Goal: Transaction & Acquisition: Purchase product/service

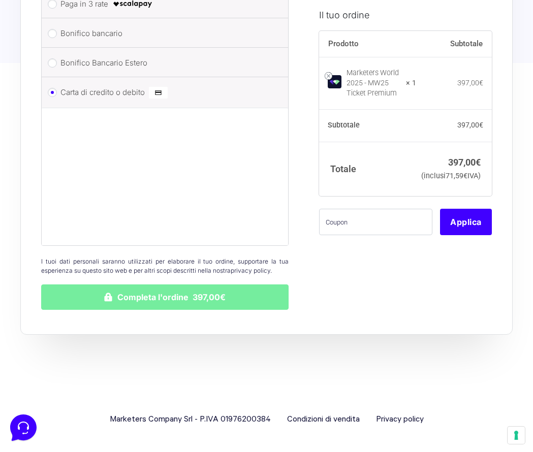
scroll to position [1240, 0]
click at [156, 301] on button "Completa l'ordine 397,00€" at bounding box center [165, 297] width 248 height 25
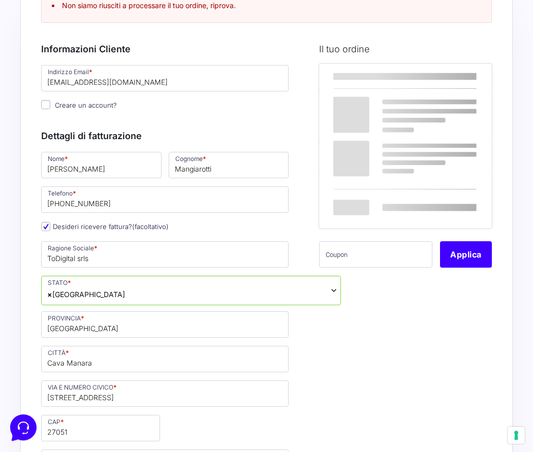
scroll to position [19, 0]
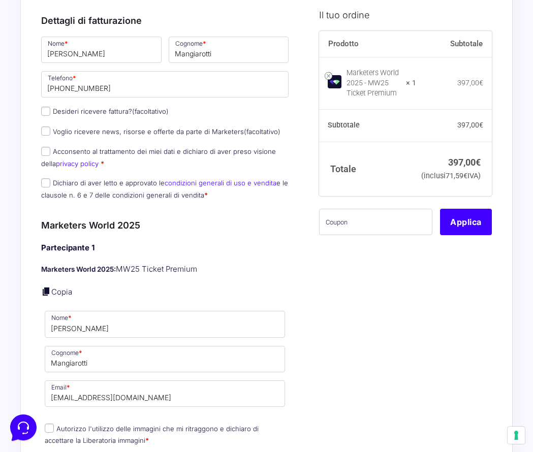
scroll to position [161, 0]
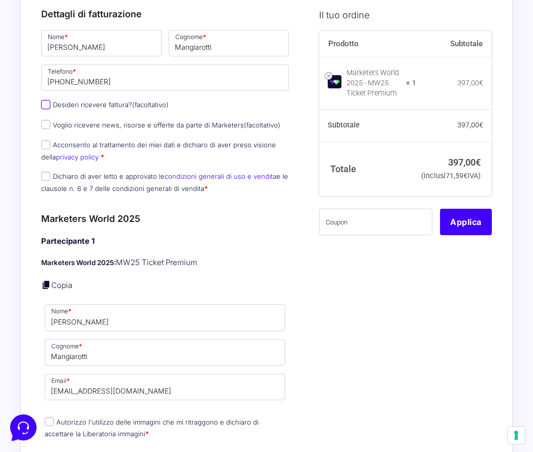
click at [47, 105] on input "Desideri ricevere fattura? (facoltativo)" at bounding box center [45, 104] width 9 height 9
checkbox input "true"
type input "ToDigital srls"
select select "IT"
type input "[GEOGRAPHIC_DATA]"
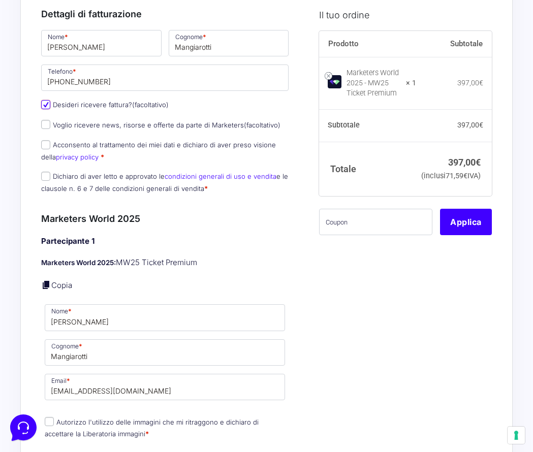
type input "Cava Manara"
type input "[STREET_ADDRESS]"
type input "27051"
type input "[PHONE_NUMBER]"
type input "028434301"
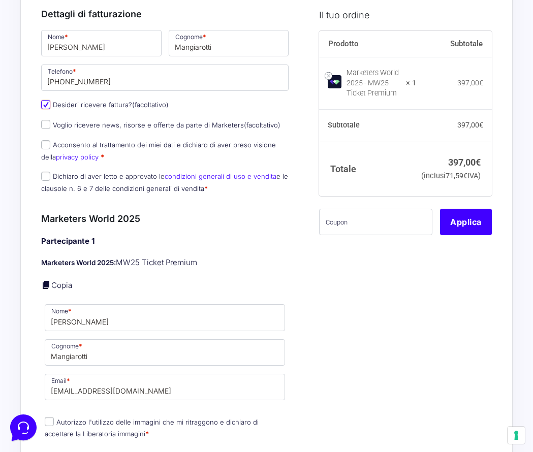
type input "[EMAIL_ADDRESS][DOMAIN_NAME]"
type input "KRRH6B9"
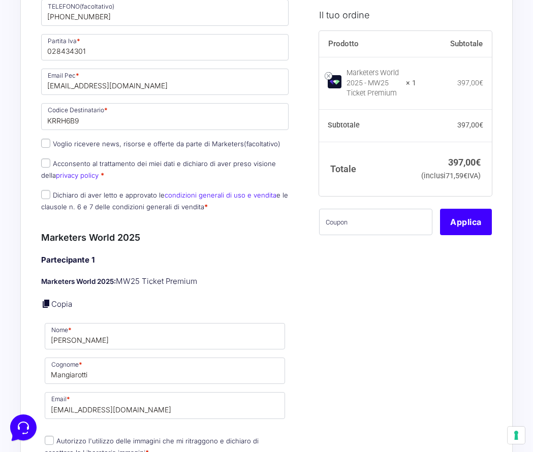
scroll to position [493, 0]
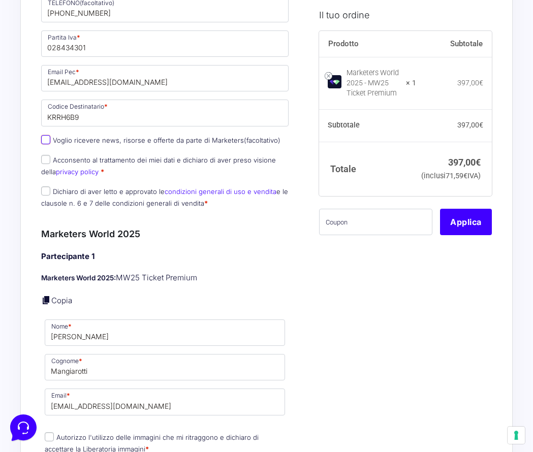
click at [44, 139] on input "Voglio ricevere news, risorse e offerte da parte di Marketers (facoltativo)" at bounding box center [45, 139] width 9 height 9
checkbox input "true"
click at [44, 159] on input "Acconsento al trattamento dei miei dati e dichiaro di aver preso visione della …" at bounding box center [45, 159] width 9 height 9
checkbox input "true"
click at [47, 196] on input "Dichiaro di aver letto e approvato le condizioni generali di uso e vendita e le…" at bounding box center [45, 191] width 9 height 9
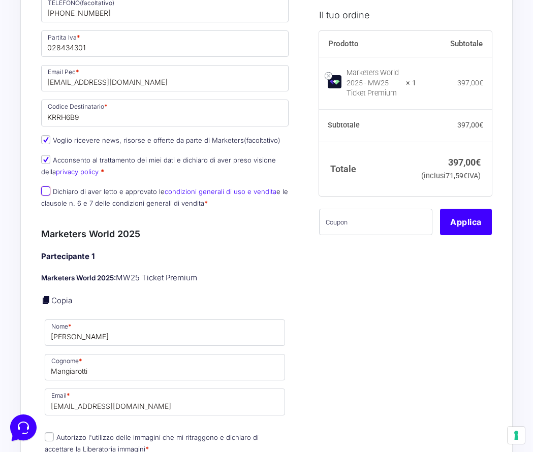
checkbox input "true"
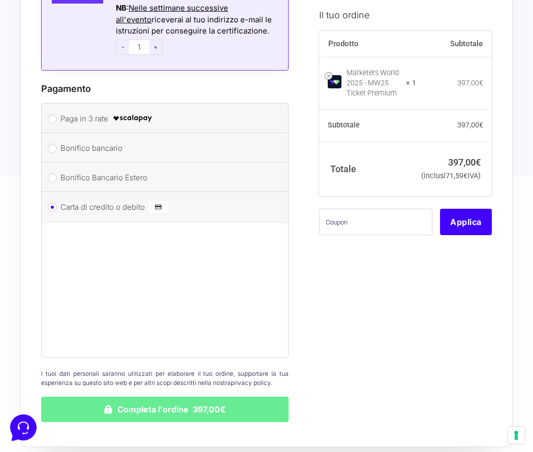
scroll to position [1132, 0]
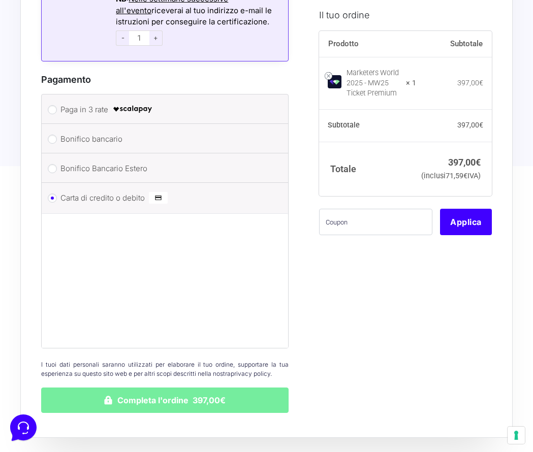
click at [147, 407] on button "Completa l'ordine 397,00€" at bounding box center [165, 400] width 248 height 25
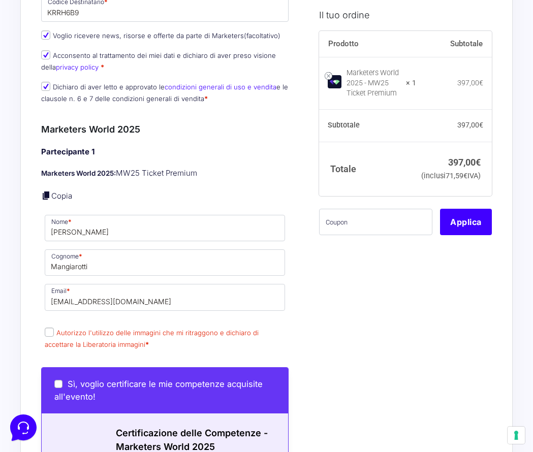
scroll to position [678, 0]
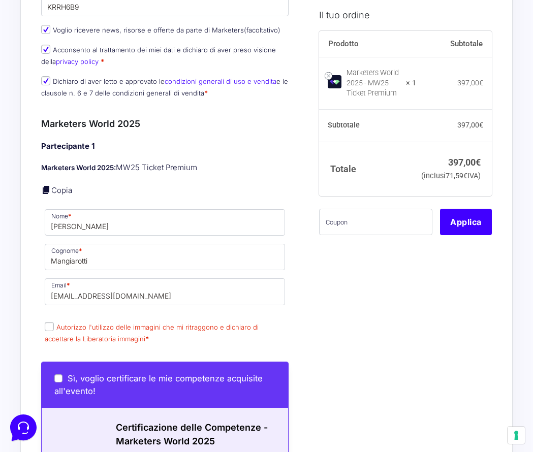
click at [49, 328] on input "Autorizzo l'utilizzo delle immagini che mi ritraggono e dichiaro di accettare l…" at bounding box center [49, 326] width 9 height 9
checkbox input "true"
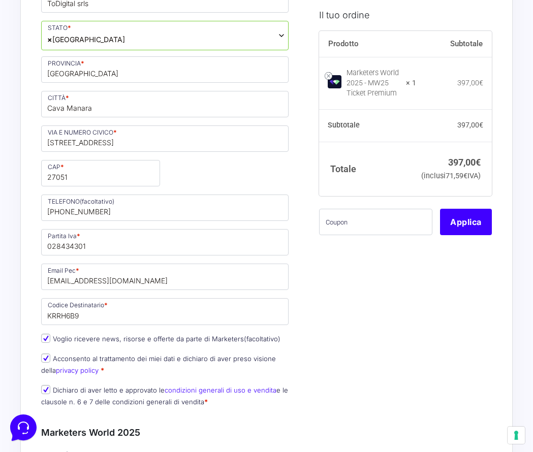
scroll to position [377, 0]
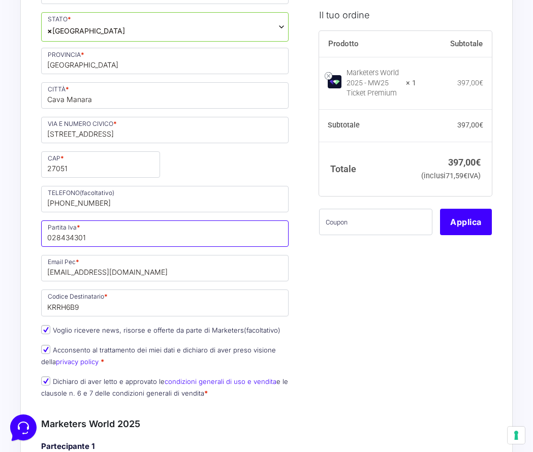
click at [65, 238] on input "028434301" at bounding box center [165, 234] width 248 height 26
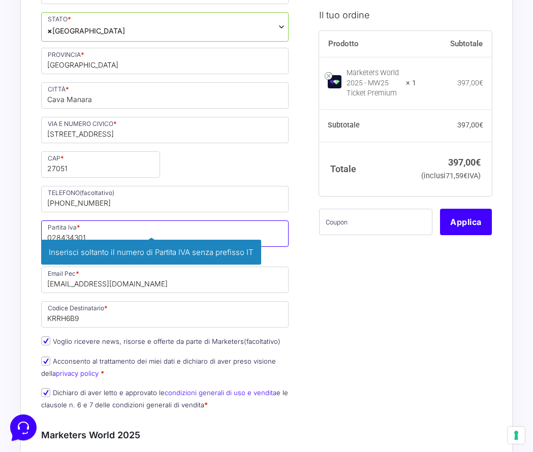
drag, startPoint x: 88, startPoint y: 238, endPoint x: 28, endPoint y: 237, distance: 60.5
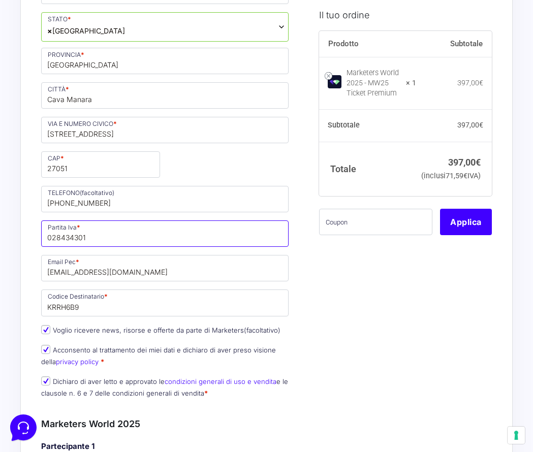
paste input "IT"
drag, startPoint x: 54, startPoint y: 239, endPoint x: 38, endPoint y: 239, distance: 16.3
click at [38, 239] on p "Partita Iva * IT028434301 Inserisci soltanto il numero di Partita IVA senza pre…" at bounding box center [165, 233] width 255 height 29
click at [103, 238] on input "028434301" at bounding box center [165, 234] width 248 height 26
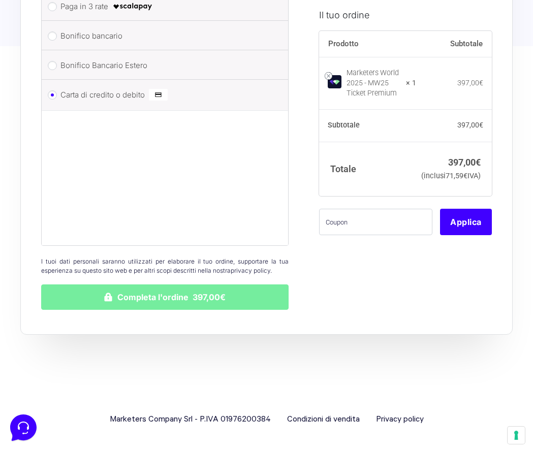
type input "02843430188"
click at [205, 295] on button "Completa l'ordine 397,00€" at bounding box center [165, 297] width 248 height 25
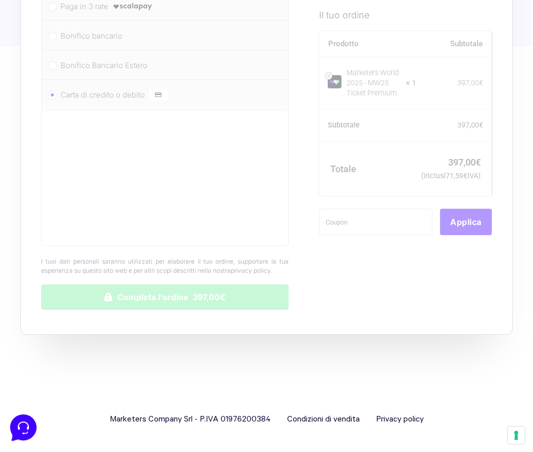
scroll to position [1311, 0]
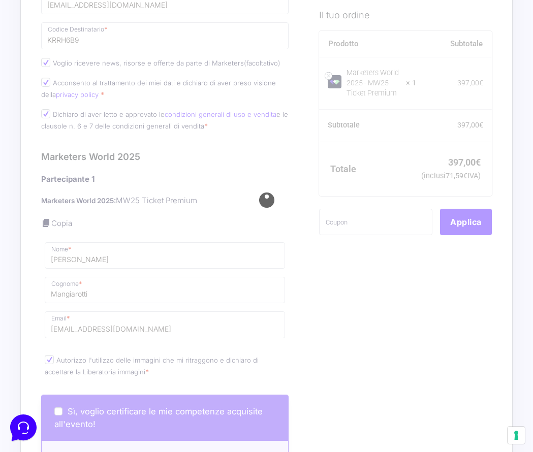
scroll to position [646, 0]
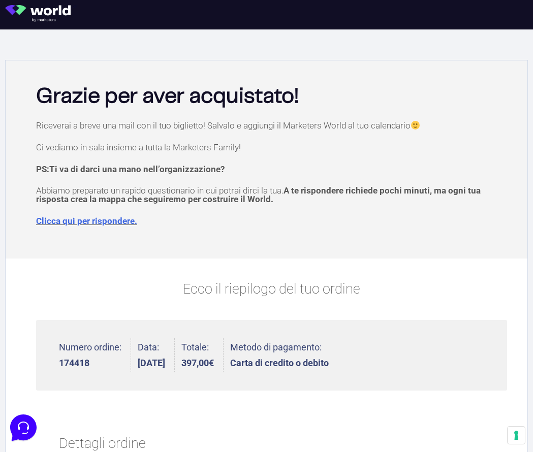
click at [96, 225] on link "Clicca qui per rispondere." at bounding box center [86, 221] width 101 height 10
